Goal: Task Accomplishment & Management: Use online tool/utility

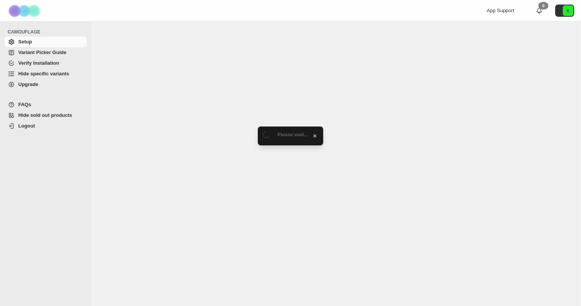
click at [45, 76] on span "Hide specific variants" at bounding box center [43, 74] width 51 height 6
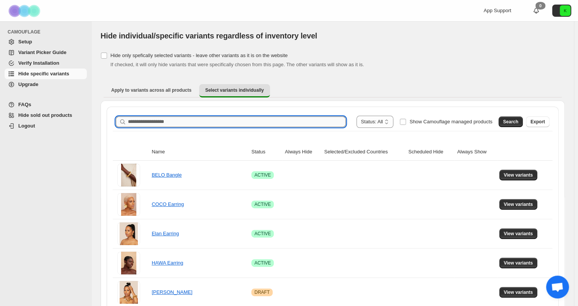
click at [197, 123] on input "Search product name" at bounding box center [237, 121] width 218 height 11
type input "****"
click at [518, 123] on span "Search" at bounding box center [510, 122] width 15 height 6
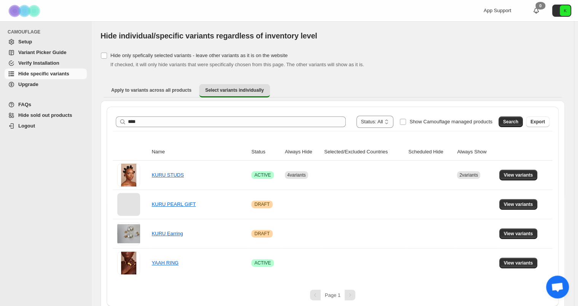
click at [343, 81] on div "Apply to variants across all products Select variants individually More views A…" at bounding box center [332, 91] width 464 height 20
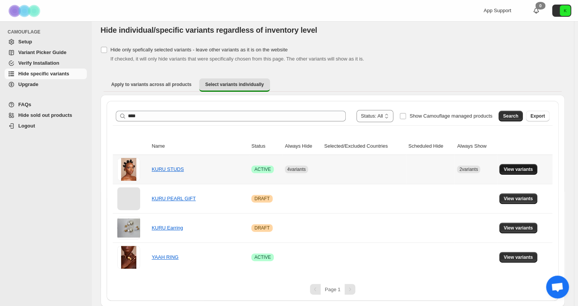
click at [512, 168] on span "View variants" at bounding box center [517, 169] width 29 height 6
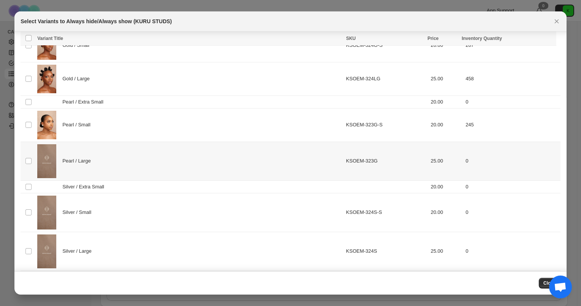
click at [93, 154] on div "Pearl / Large" at bounding box center [189, 161] width 304 height 34
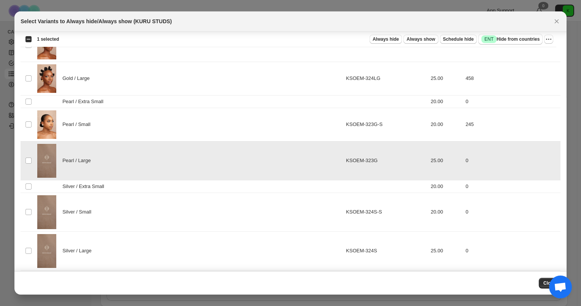
scroll to position [51, 0]
click at [118, 207] on div "Silver / Small" at bounding box center [189, 212] width 304 height 34
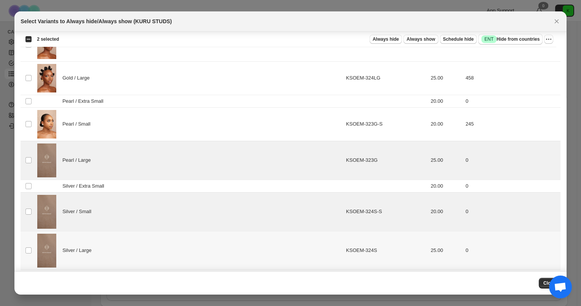
click at [105, 234] on div "Silver / Large" at bounding box center [189, 251] width 304 height 34
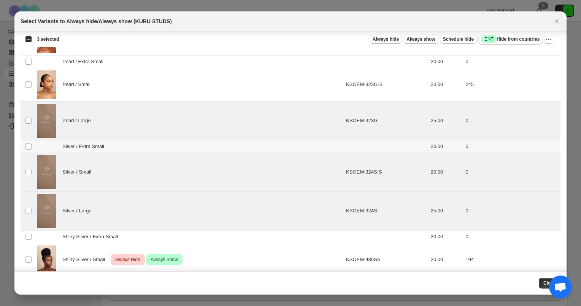
click at [85, 148] on span "Silver / Extra Small" at bounding box center [85, 147] width 46 height 8
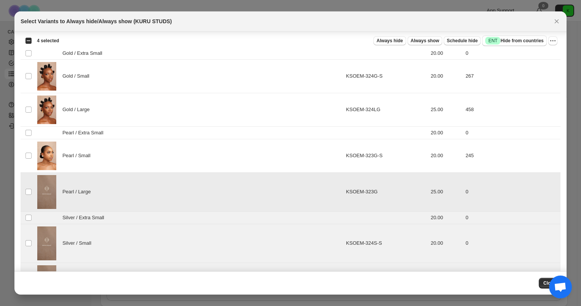
click at [95, 191] on div "Pearl / Large" at bounding box center [189, 192] width 304 height 34
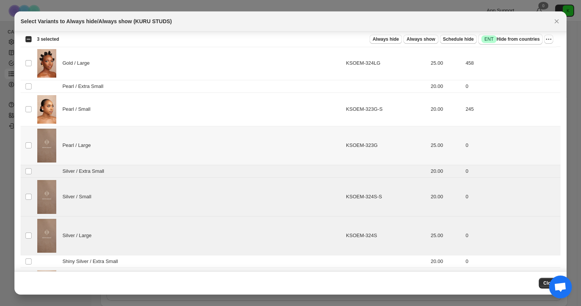
click at [103, 143] on div "Pearl / Large" at bounding box center [189, 146] width 304 height 34
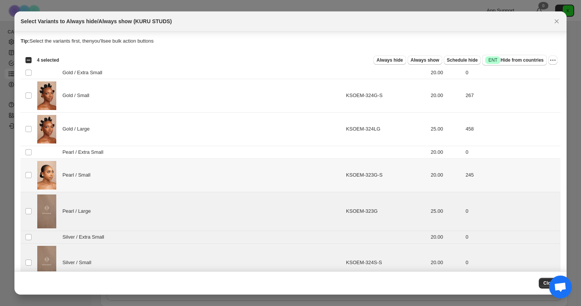
scroll to position [0, 0]
click at [111, 152] on div "Pearl / Extra Small" at bounding box center [189, 153] width 304 height 8
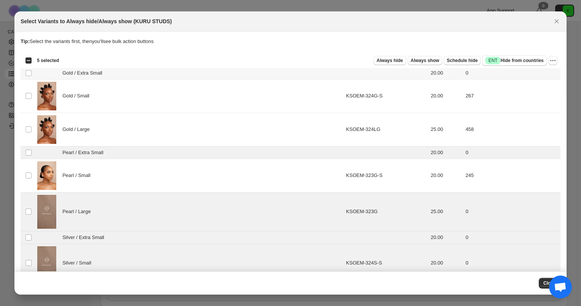
click at [90, 78] on td "Gold / Extra Small" at bounding box center [189, 73] width 309 height 13
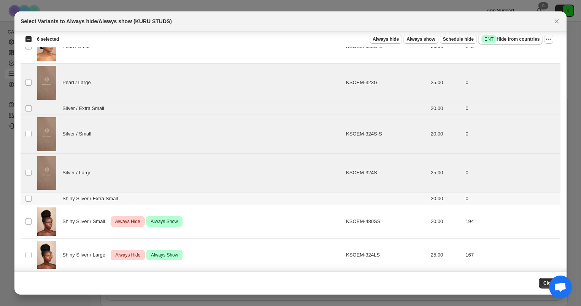
click at [113, 197] on span "Shiny Silver / Extra Small" at bounding box center [92, 199] width 60 height 8
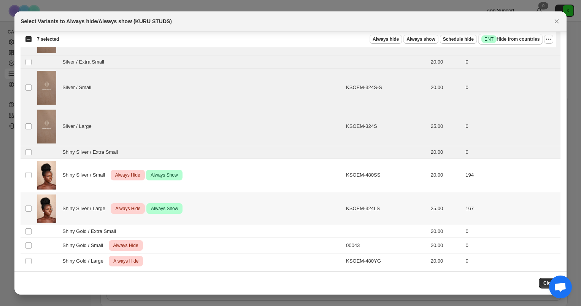
scroll to position [177, 0]
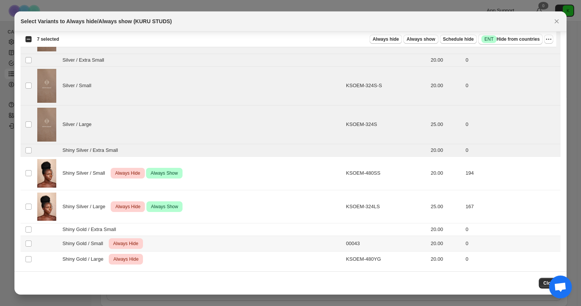
click at [173, 245] on div "Shiny Gold / Small Critical Always Hide" at bounding box center [189, 243] width 304 height 11
click at [173, 255] on div "Shiny Gold / Large Critical Always Hide" at bounding box center [189, 259] width 304 height 11
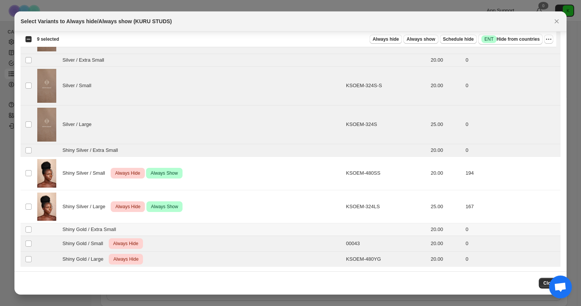
click at [157, 228] on div "Shiny Gold / Extra Small" at bounding box center [189, 230] width 304 height 8
click at [550, 40] on icon "More actions" at bounding box center [549, 39] width 8 height 8
click at [534, 57] on span "Undo always hide" at bounding box center [521, 54] width 55 height 8
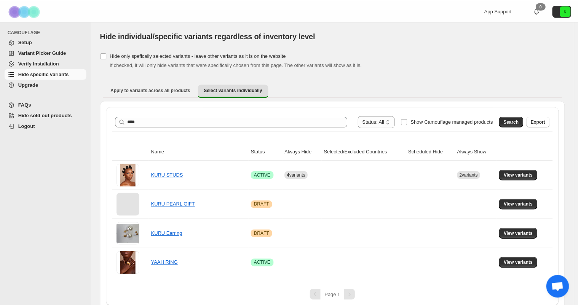
scroll to position [6, 0]
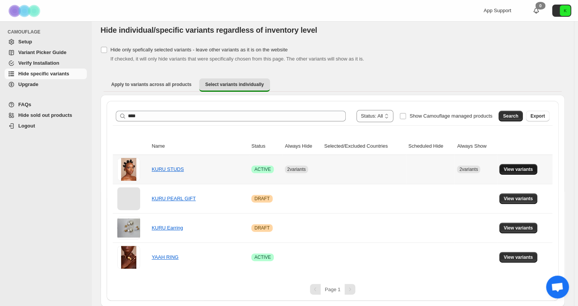
click at [514, 170] on span "View variants" at bounding box center [517, 169] width 29 height 6
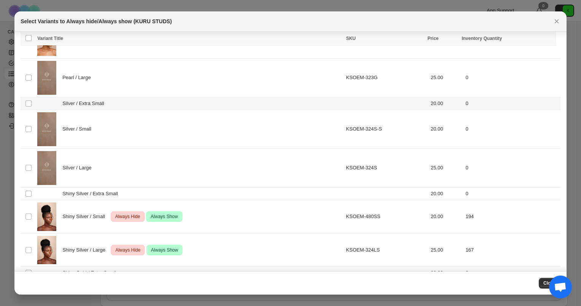
scroll to position [171, 0]
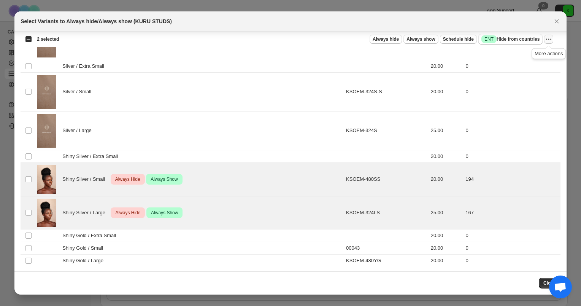
click at [545, 36] on icon "More actions" at bounding box center [549, 39] width 8 height 8
click at [527, 57] on span "Undo always hide" at bounding box center [513, 54] width 39 height 6
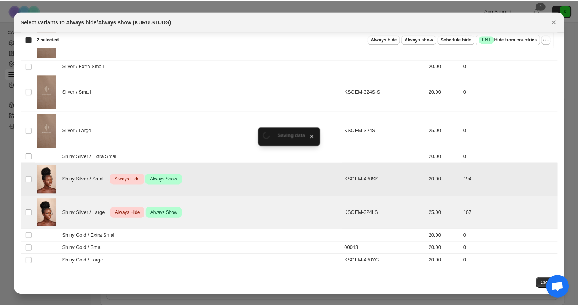
scroll to position [6, 0]
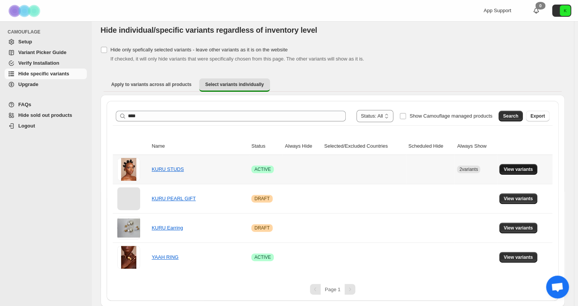
click at [517, 170] on span "View variants" at bounding box center [517, 169] width 29 height 6
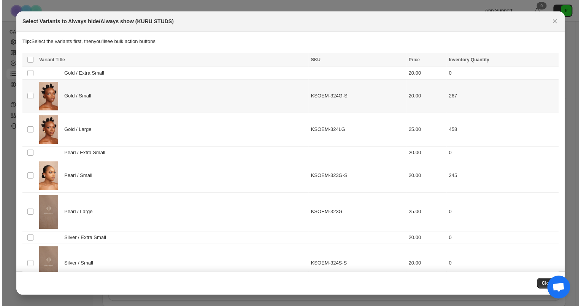
scroll to position [0, 0]
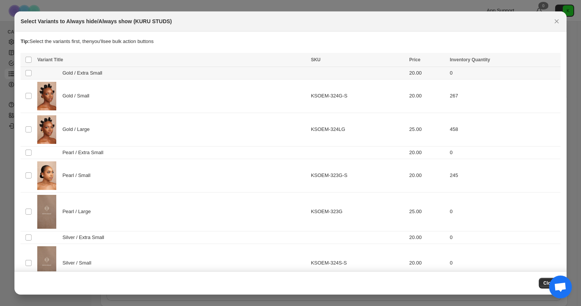
click at [99, 75] on span "Gold / Extra Small" at bounding box center [84, 73] width 44 height 8
click at [93, 149] on span "Pearl / Extra Small" at bounding box center [84, 153] width 45 height 8
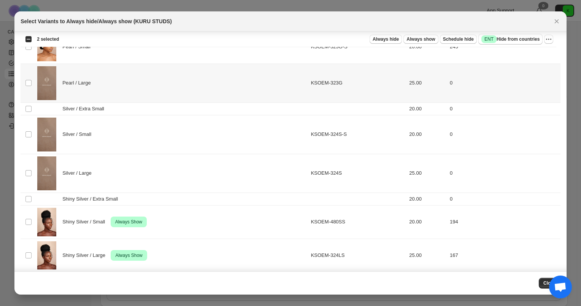
click at [117, 81] on div "Pearl / Large" at bounding box center [171, 83] width 269 height 34
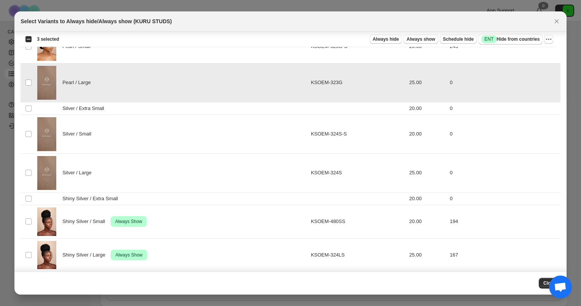
scroll to position [129, 0]
click at [116, 132] on div "Silver / Small" at bounding box center [171, 134] width 269 height 34
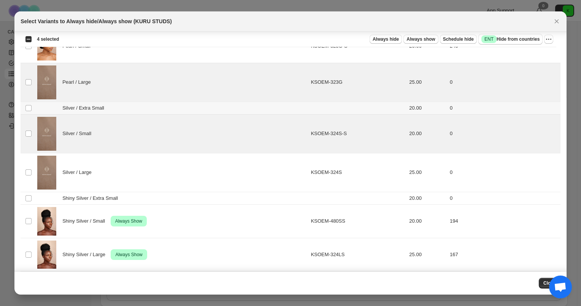
click at [100, 104] on span "Silver / Extra Small" at bounding box center [85, 108] width 46 height 8
click at [85, 176] on div "Silver / Large" at bounding box center [171, 173] width 269 height 34
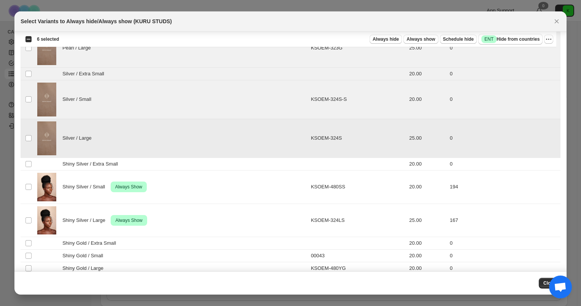
scroll to position [171, 0]
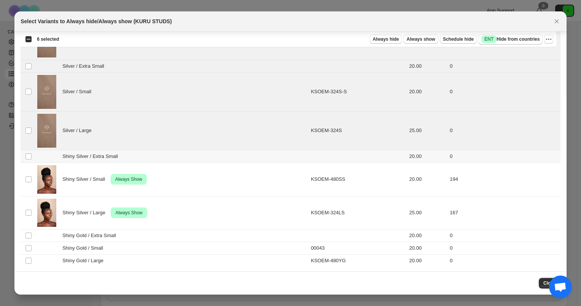
click at [101, 153] on span "Shiny Silver / Extra Small" at bounding box center [92, 157] width 60 height 8
click at [96, 237] on span "Shiny Gold / Extra Small" at bounding box center [91, 236] width 58 height 8
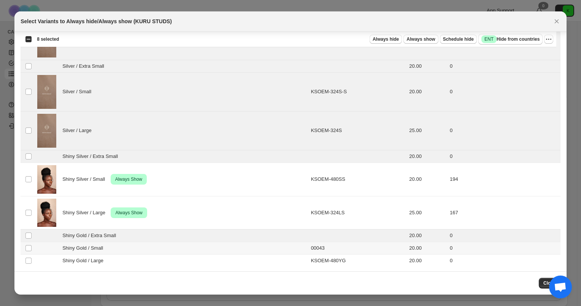
click at [92, 246] on span "Shiny Gold / Small" at bounding box center [84, 248] width 45 height 8
drag, startPoint x: 90, startPoint y: 258, endPoint x: 88, endPoint y: 250, distance: 8.1
click at [91, 257] on span "Shiny Gold / Large" at bounding box center [84, 261] width 45 height 8
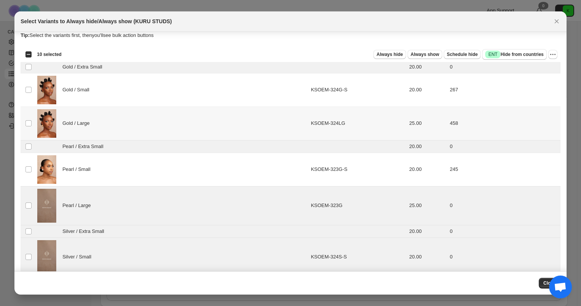
scroll to position [0, 0]
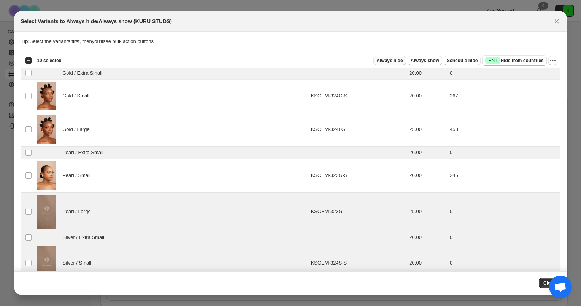
click at [396, 56] on button "Always hide" at bounding box center [390, 60] width 32 height 9
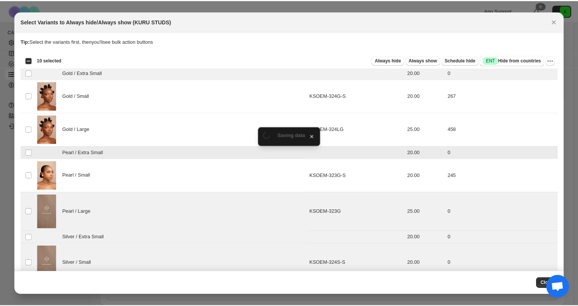
scroll to position [6, 0]
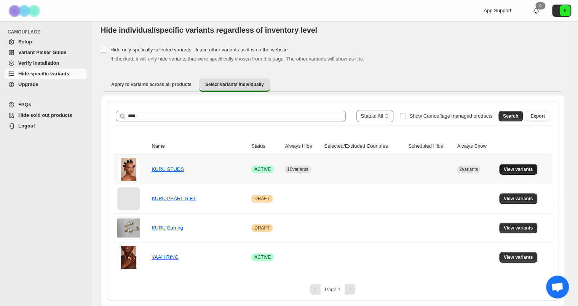
click at [511, 166] on span "View variants" at bounding box center [517, 169] width 29 height 6
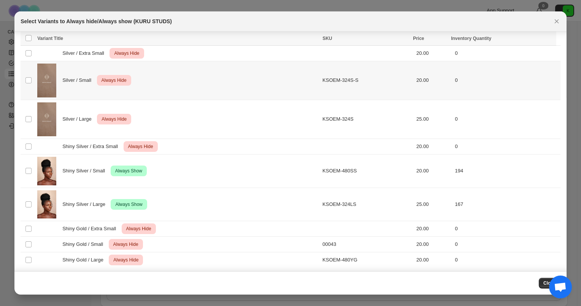
scroll to position [193, 0]
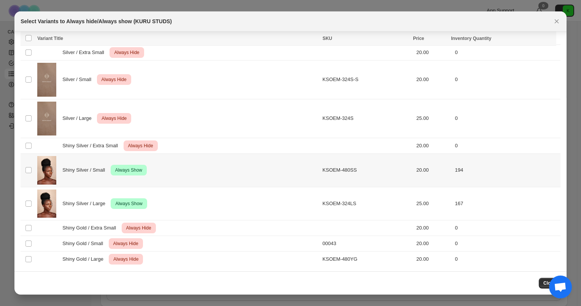
click at [94, 166] on span "Shiny Silver / Small" at bounding box center [85, 170] width 47 height 8
click at [75, 196] on div "Shiny Silver / Large Success Always Show" at bounding box center [177, 203] width 281 height 29
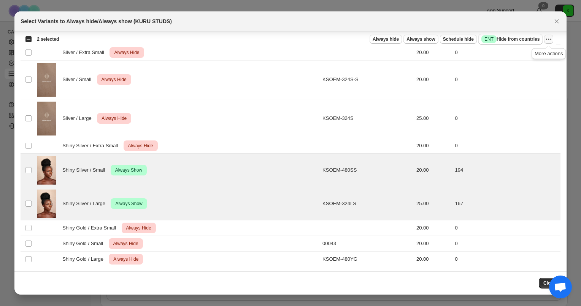
click at [548, 37] on icon "More actions" at bounding box center [549, 39] width 8 height 8
drag, startPoint x: 515, startPoint y: 53, endPoint x: 525, endPoint y: 67, distance: 17.4
click at [525, 67] on ul "Undo always hide Undo always show Undo scheduled hide Undo hide from countries" at bounding box center [522, 73] width 60 height 51
click at [525, 67] on span "Undo always show" at bounding box center [514, 67] width 41 height 6
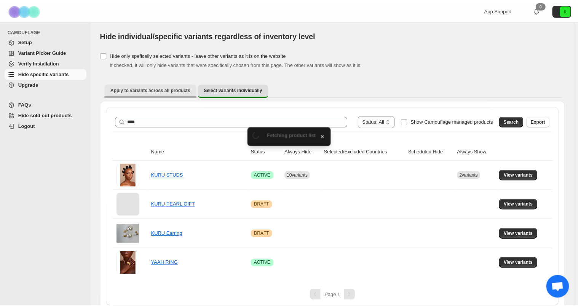
scroll to position [6, 0]
